Goal: Information Seeking & Learning: Learn about a topic

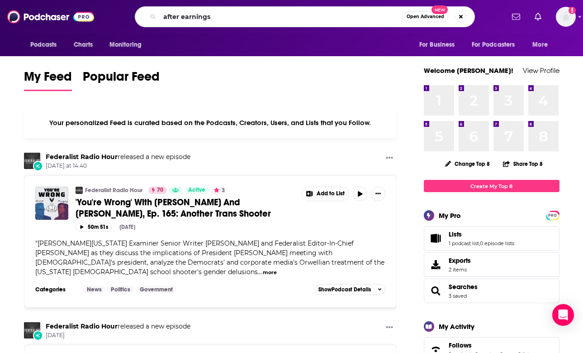
type input "after earnings"
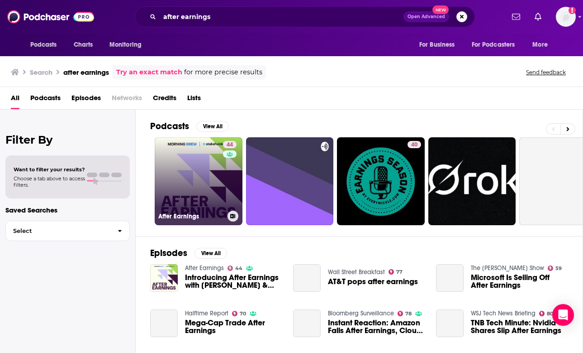
click at [200, 167] on link "44 After Earnings" at bounding box center [199, 181] width 88 height 88
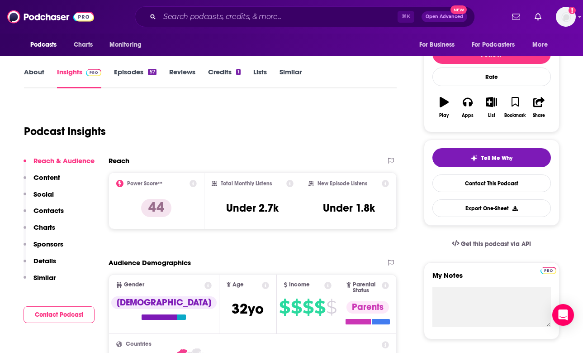
scroll to position [111, 0]
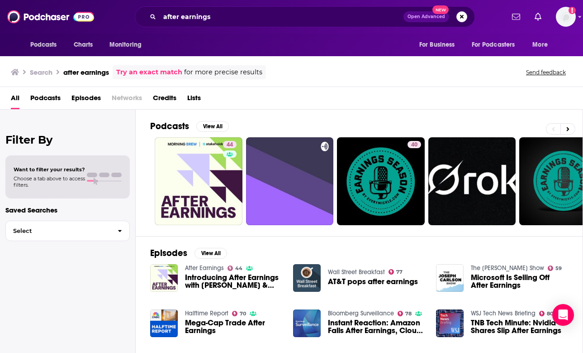
click at [212, 24] on div "after earnings Open Advanced New" at bounding box center [305, 16] width 340 height 21
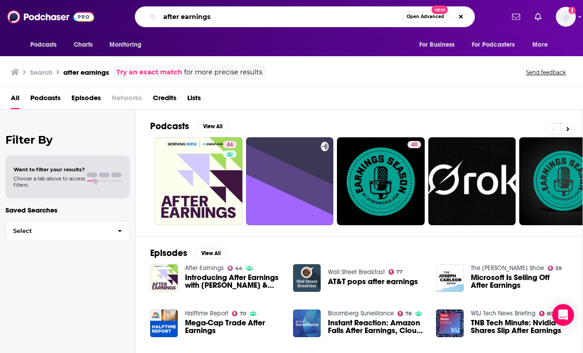
click at [214, 21] on input "after earnings" at bounding box center [281, 17] width 243 height 14
type input "Redefining telecommunications"
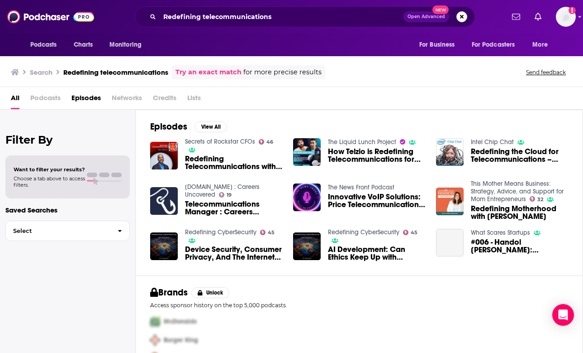
click at [189, 155] on span "Redefining Telecommunications with [PERSON_NAME]" at bounding box center [233, 162] width 97 height 15
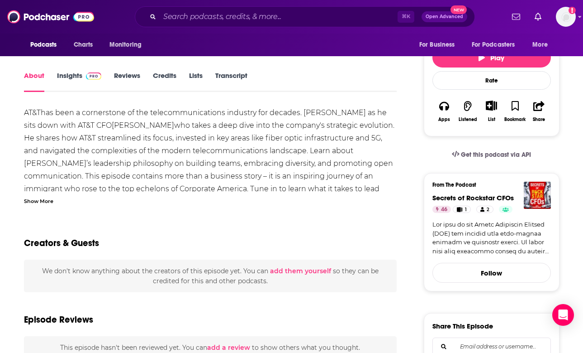
scroll to position [32, 0]
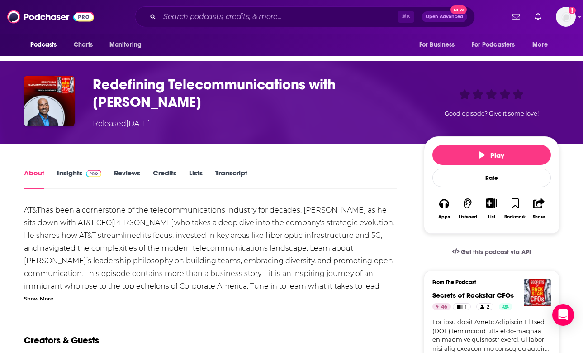
click at [63, 178] on link "Insights" at bounding box center [79, 178] width 45 height 21
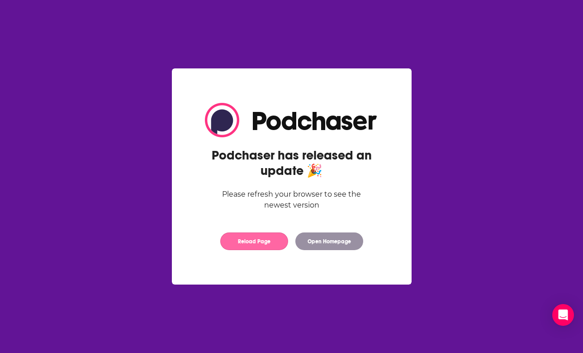
click at [270, 240] on button "Reload Page" at bounding box center [254, 241] width 68 height 18
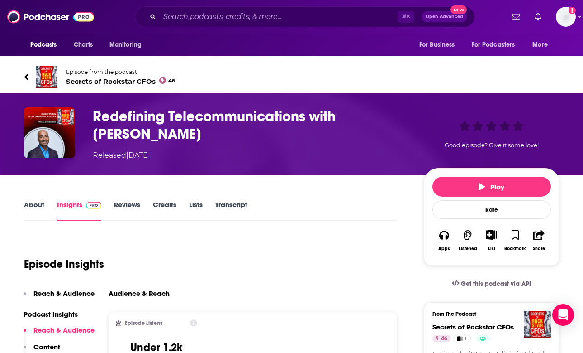
click at [27, 210] on link "About" at bounding box center [34, 210] width 20 height 21
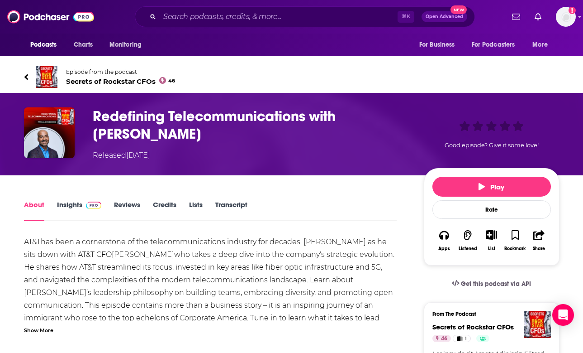
click at [75, 205] on link "Insights" at bounding box center [79, 210] width 45 height 21
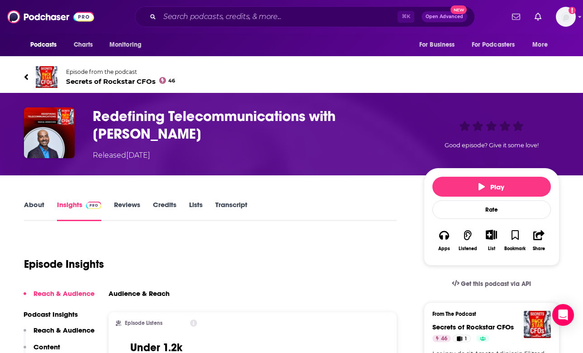
click at [33, 200] on div "About Insights Reviews Credits Lists Transcript" at bounding box center [210, 210] width 373 height 22
click at [33, 205] on link "About" at bounding box center [34, 210] width 20 height 21
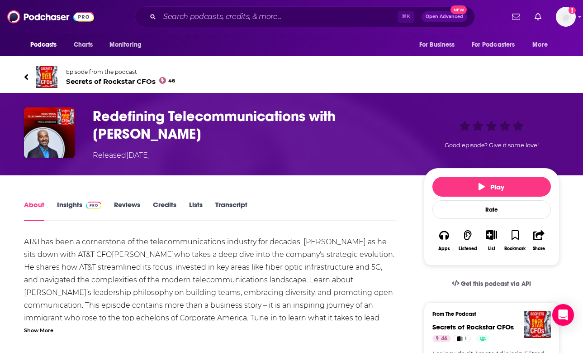
click at [75, 209] on link "Insights" at bounding box center [79, 210] width 45 height 21
